Goal: Information Seeking & Learning: Learn about a topic

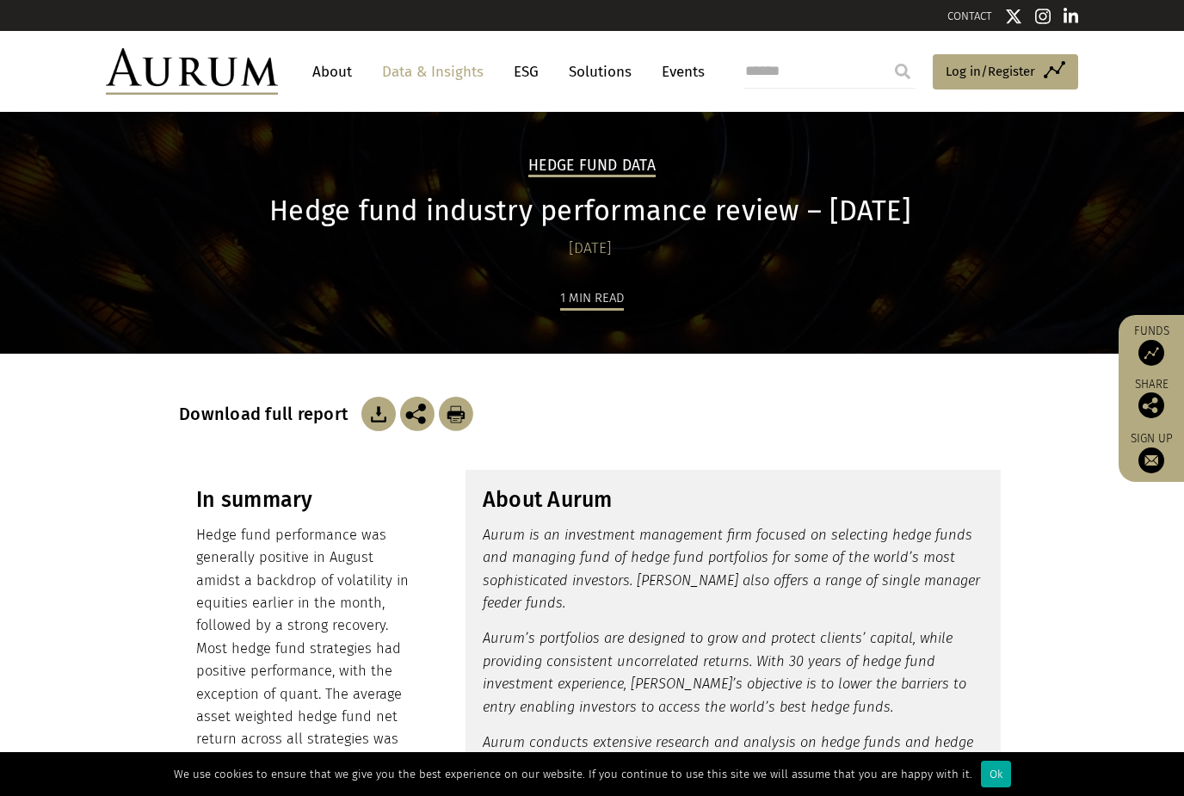
click at [441, 78] on link "Data & Insights" at bounding box center [432, 72] width 119 height 32
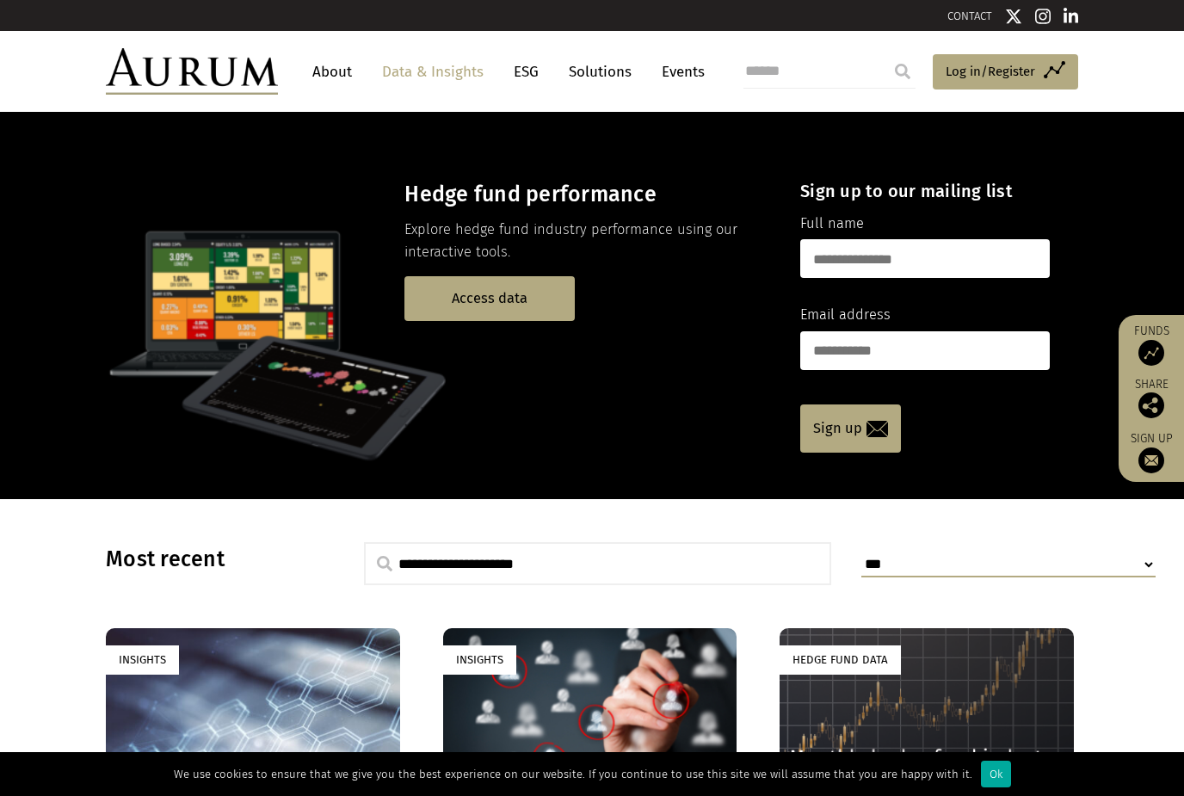
click at [463, 305] on link "Access data" at bounding box center [489, 298] width 170 height 44
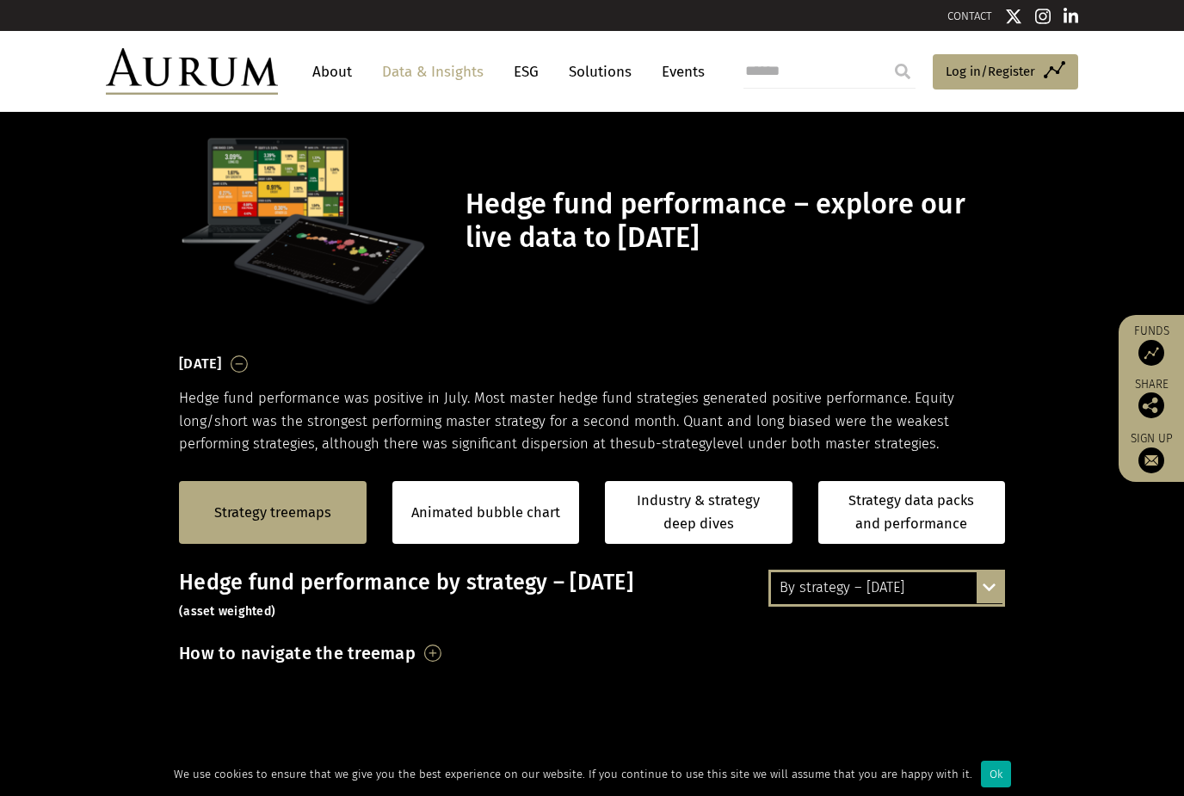
click at [1001, 586] on div "By strategy – [DATE] By strategy – [DATE] By strategy – year to date 2016 – [DA…" at bounding box center [886, 588] width 237 height 36
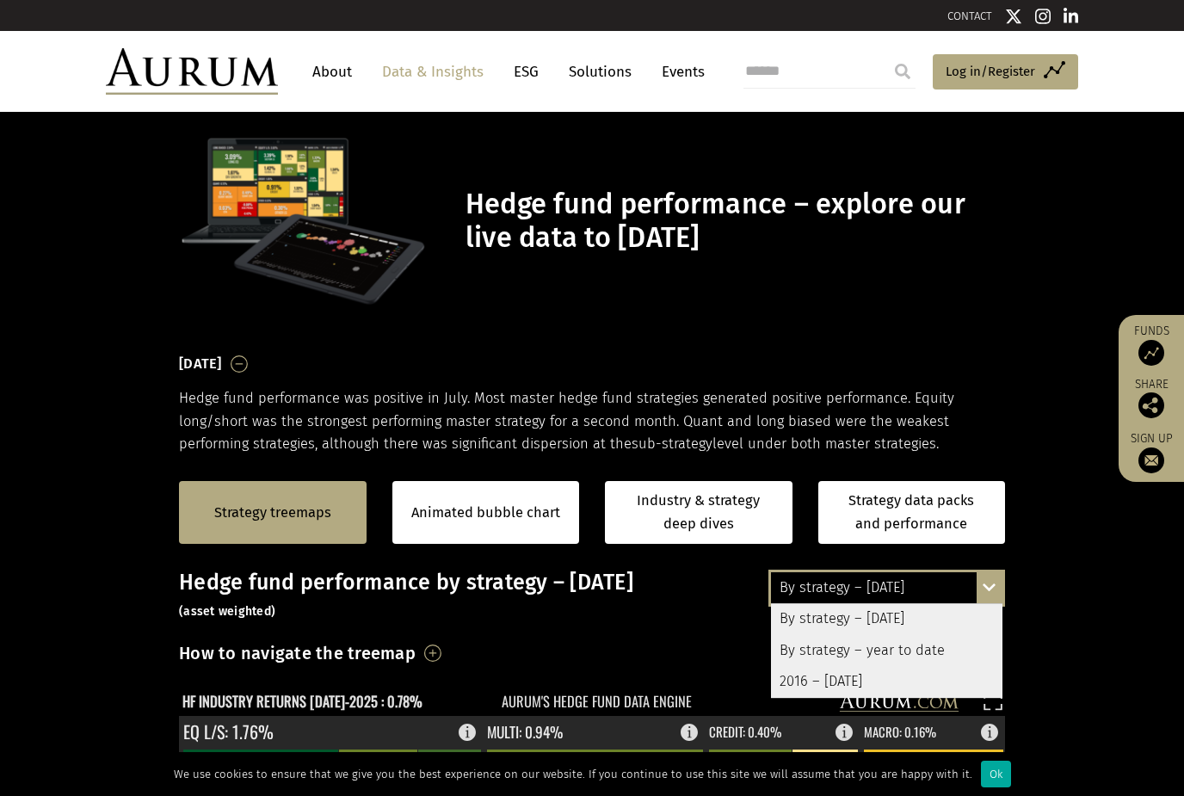
click at [172, 165] on div "Hedge fund performance – explore our live data to [DATE]" at bounding box center [592, 220] width 860 height 175
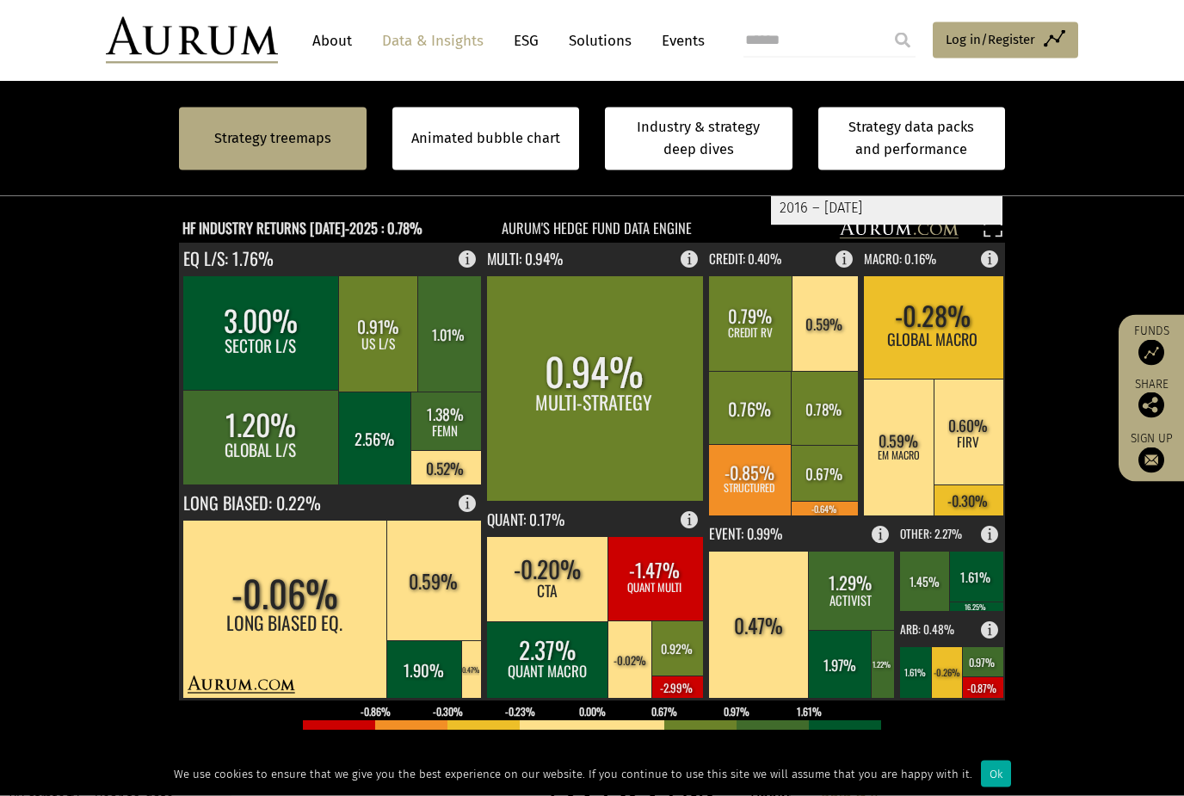
scroll to position [474, 0]
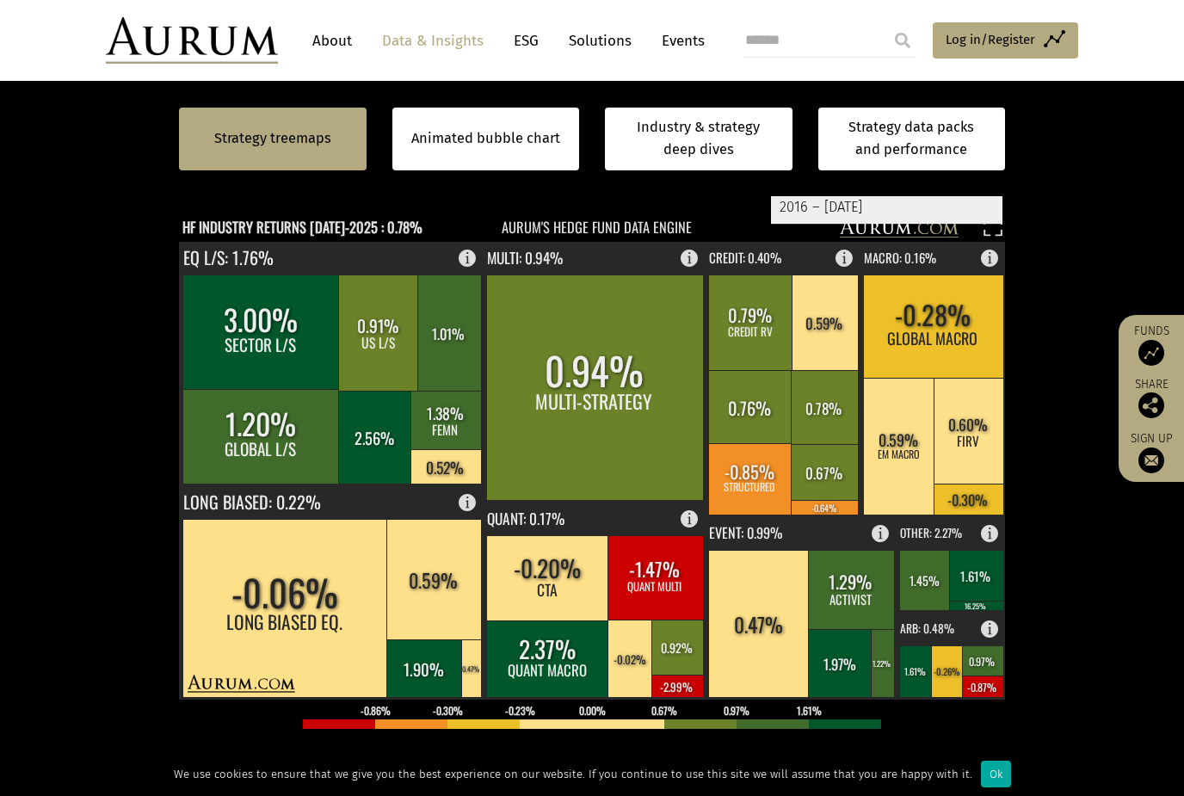
click at [1058, 626] on section "Strategy treemaps Animated bubble chart Industry & strategy deep dives Strategy…" at bounding box center [592, 518] width 1184 height 1075
click at [688, 701] on td "0.67%" at bounding box center [664, 710] width 72 height 18
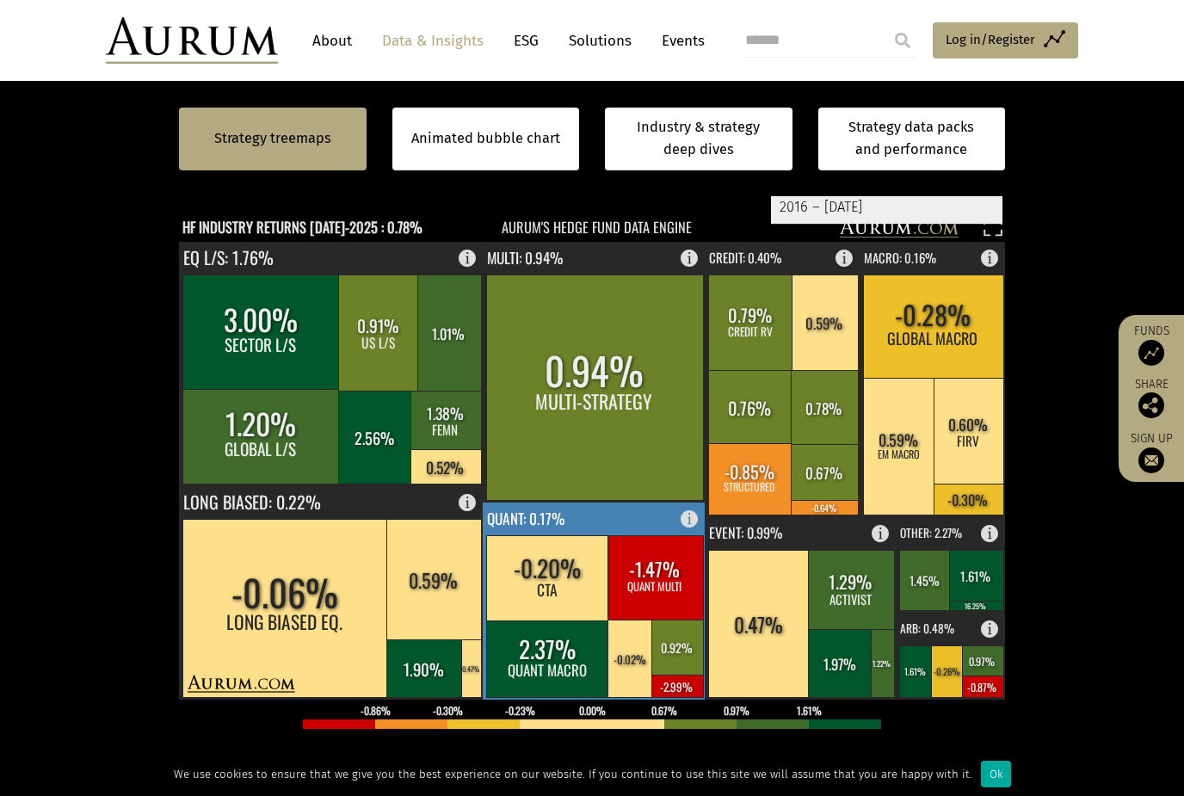
click at [688, 683] on rect at bounding box center [677, 686] width 52 height 22
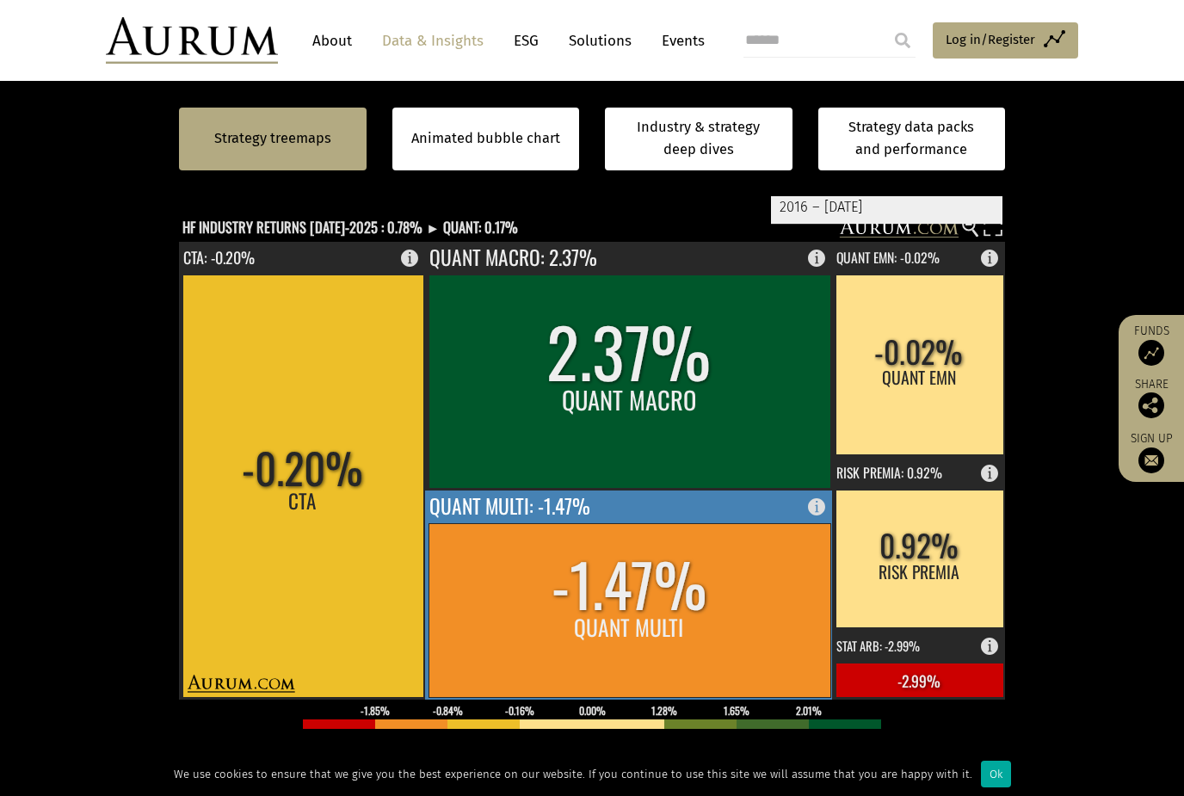
click at [818, 511] on rect at bounding box center [821, 502] width 21 height 24
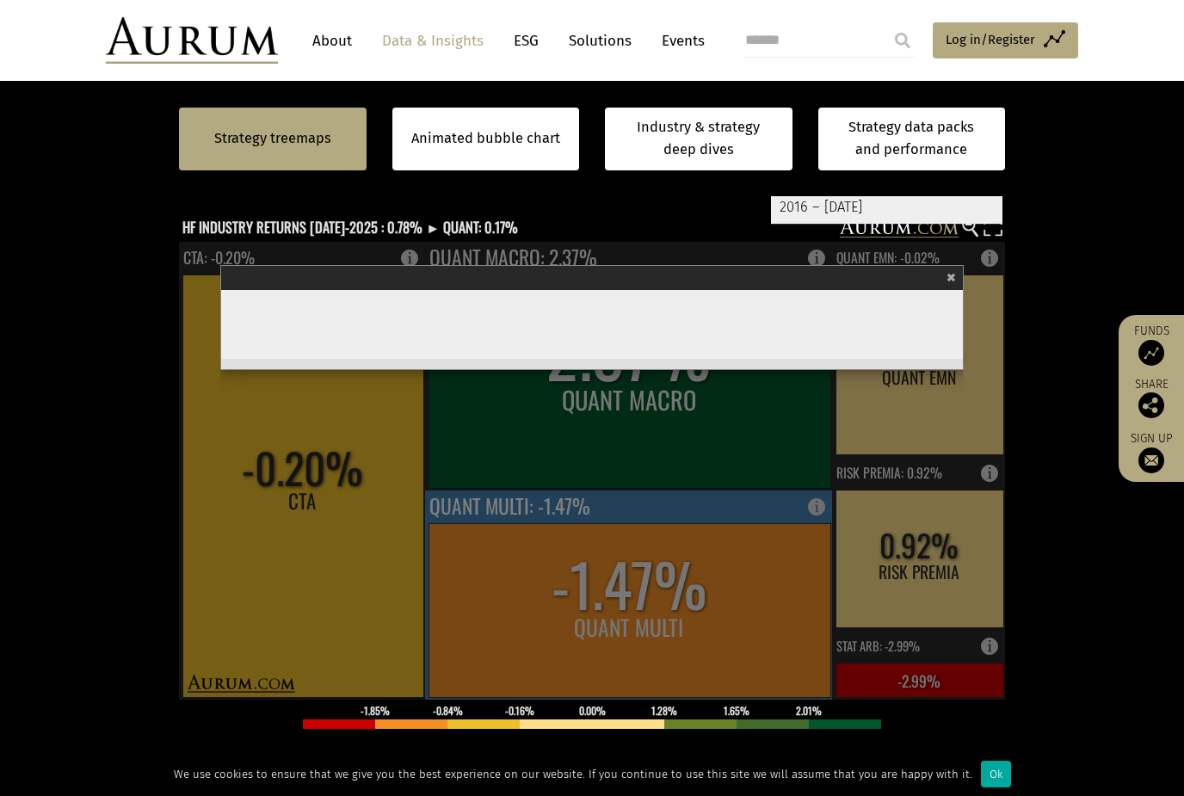
click at [151, 219] on section "Strategy treemaps Animated bubble chart Industry & strategy deep dives Strategy…" at bounding box center [592, 518] width 1184 height 1075
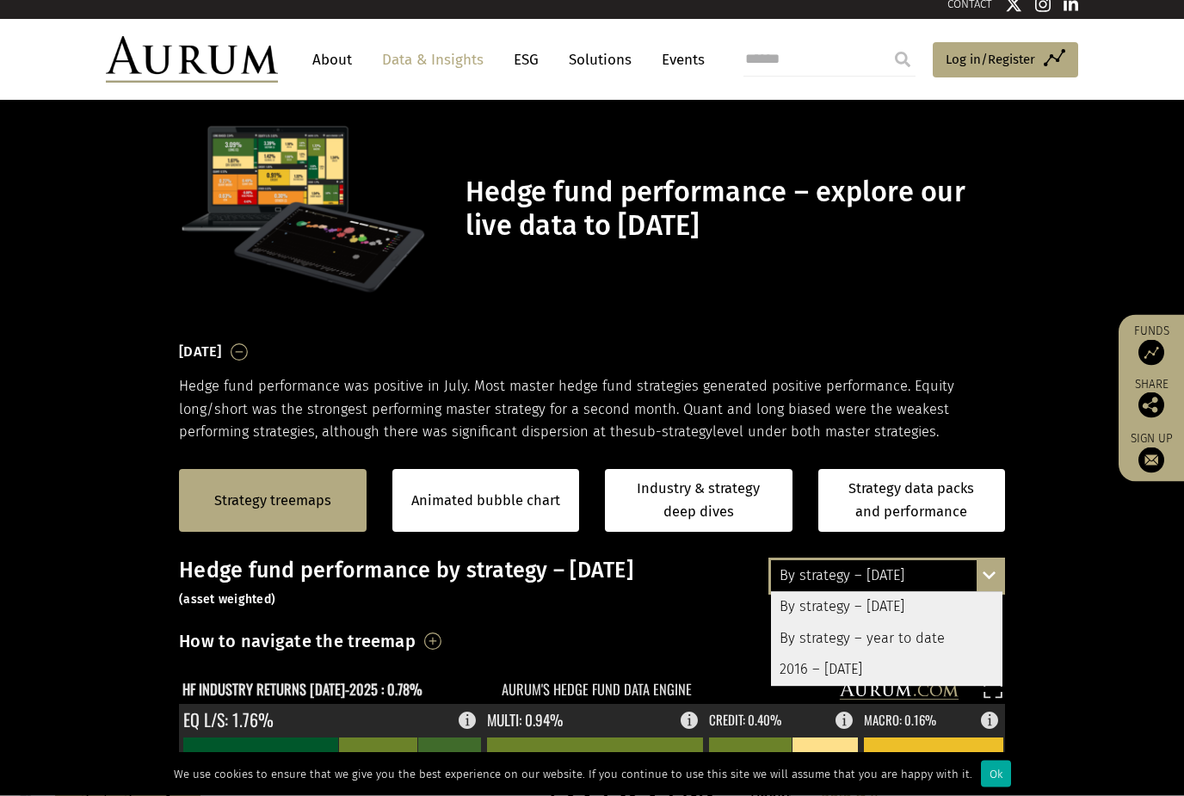
scroll to position [0, 0]
